Goal: Check status

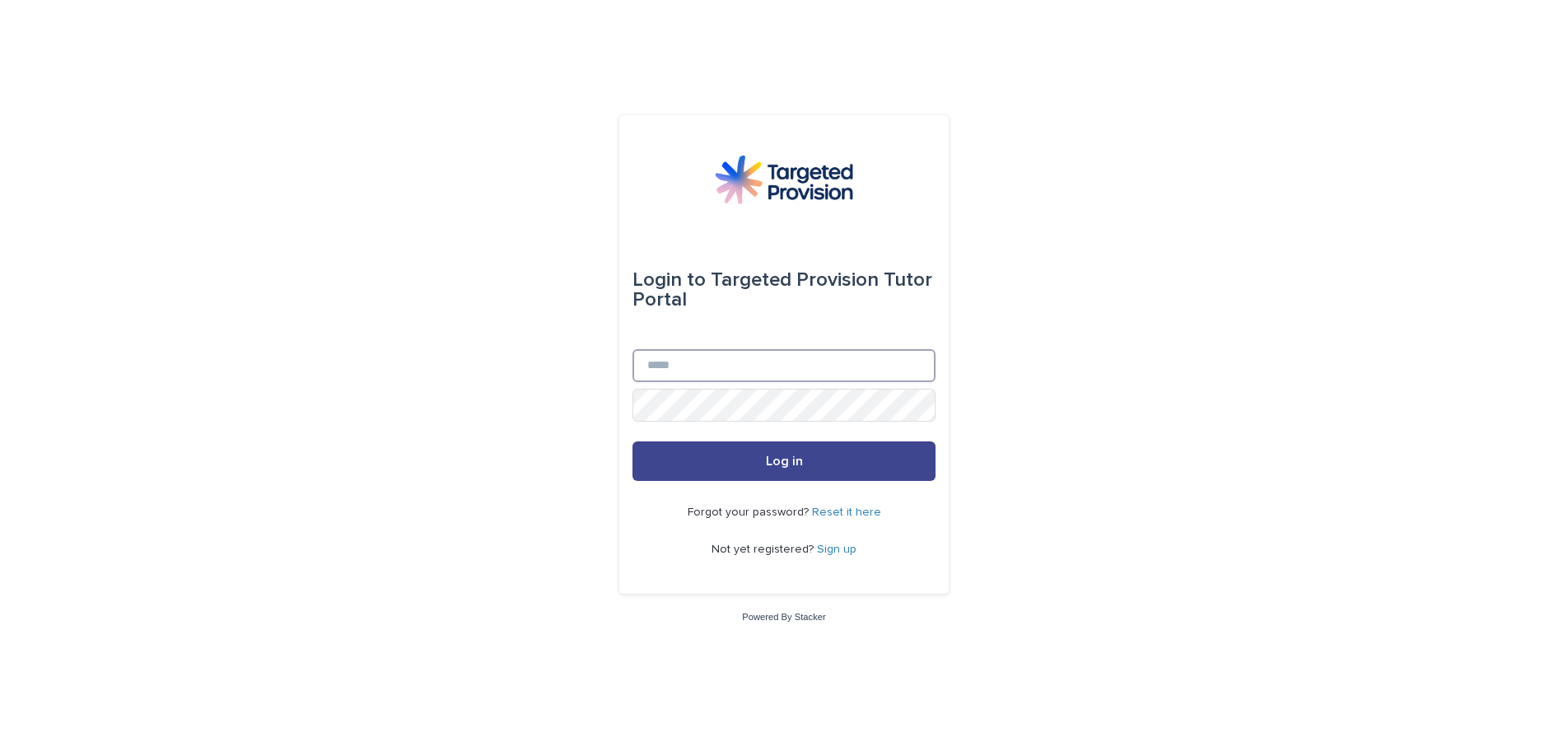
type input "**********"
click at [700, 467] on button "Log in" at bounding box center [783, 461] width 303 height 40
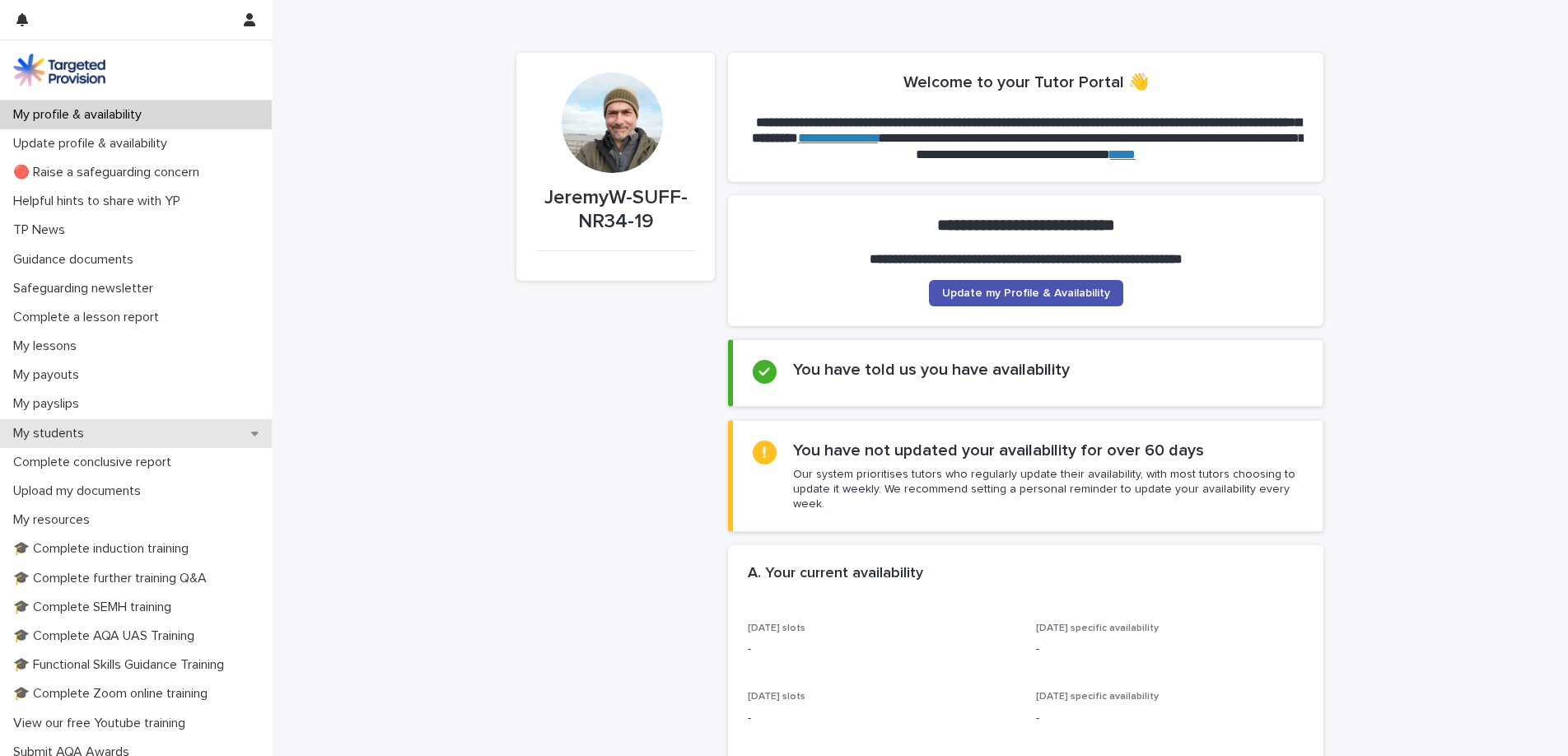
click at [119, 430] on div "My students" at bounding box center [136, 434] width 272 height 29
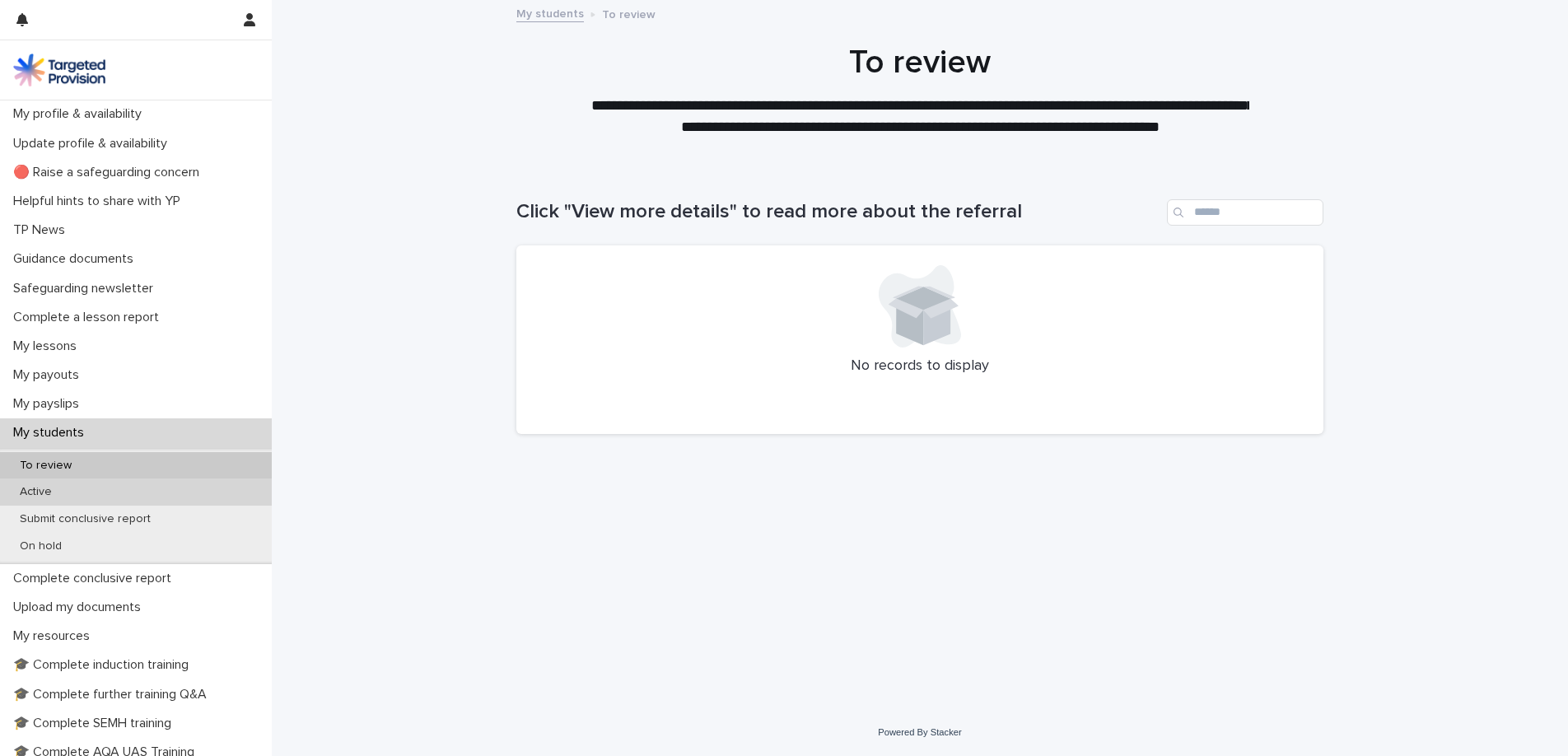
click at [138, 485] on div "Active" at bounding box center [136, 492] width 272 height 27
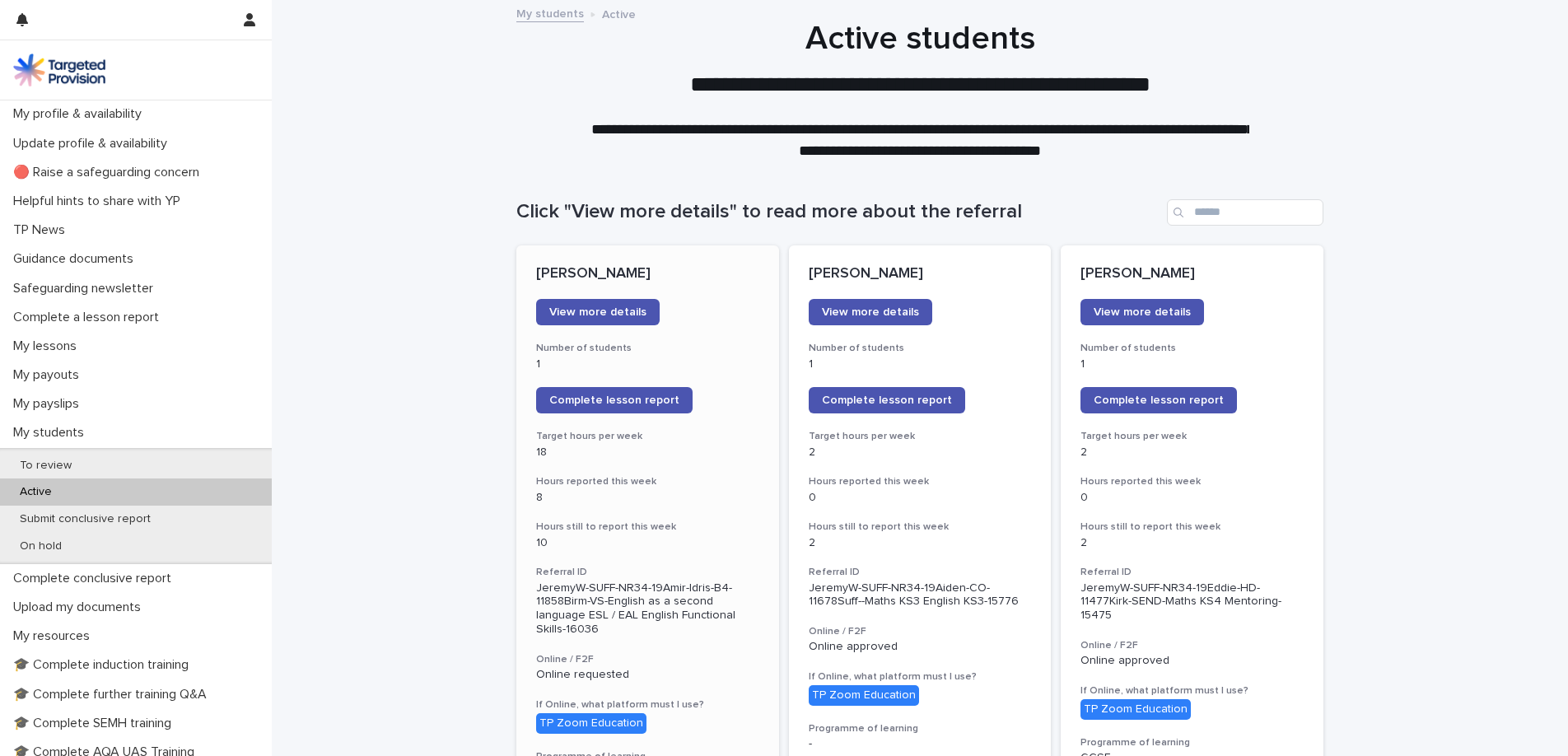
click at [735, 480] on h3 "Hours reported this week" at bounding box center [647, 481] width 223 height 13
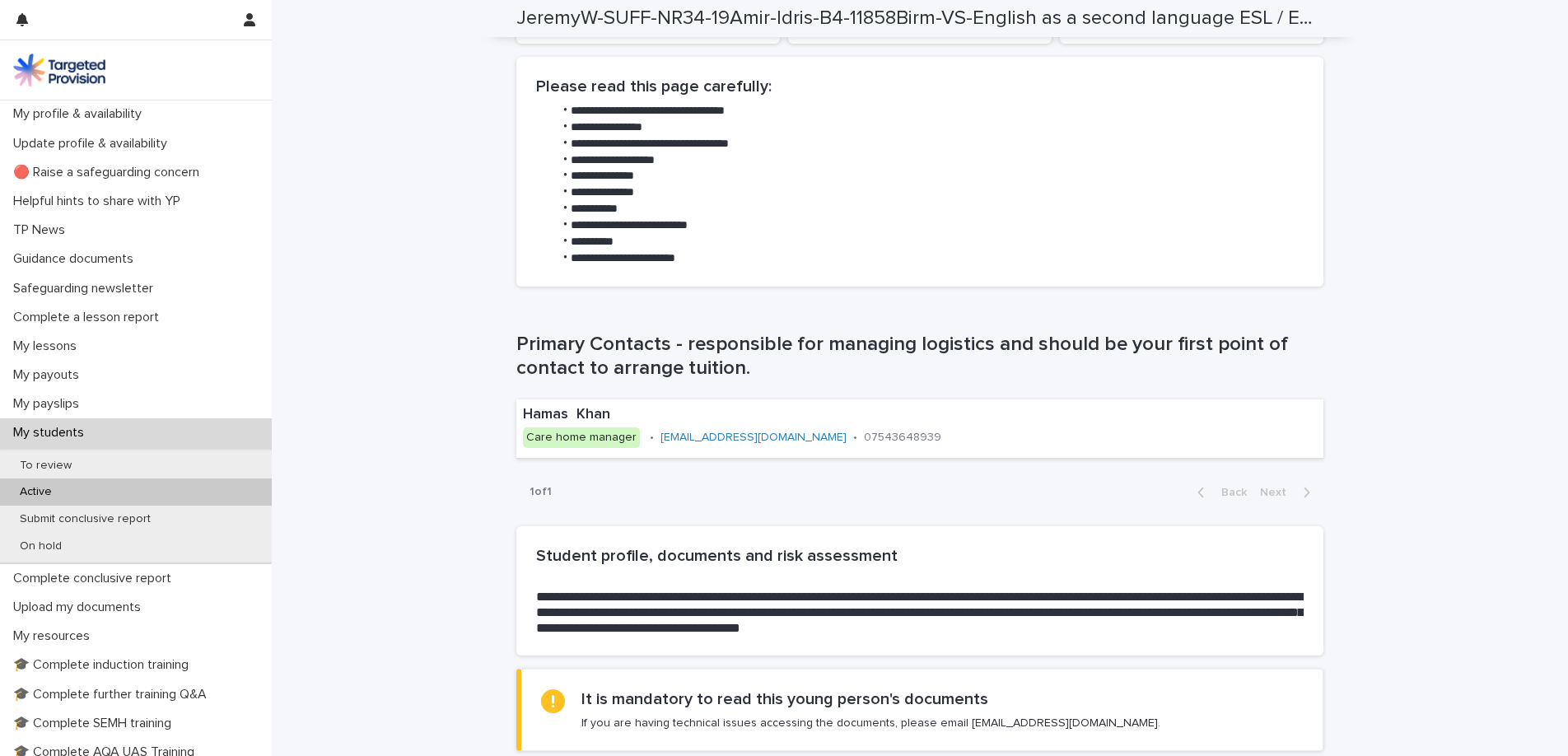
scroll to position [804, 0]
